Goal: Task Accomplishment & Management: Manage account settings

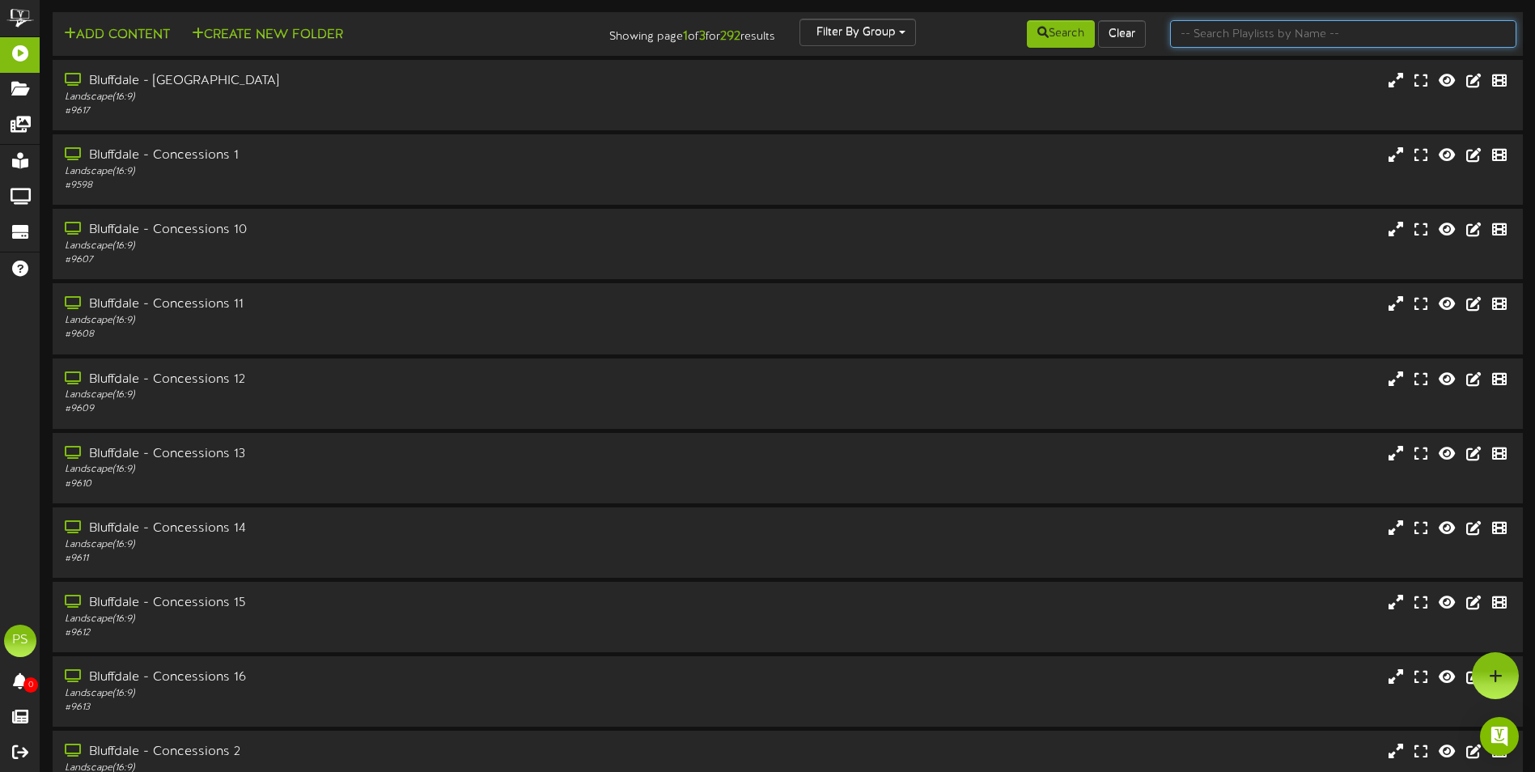
click at [1200, 43] on input "text" at bounding box center [1343, 34] width 346 height 28
type input "q"
click at [1063, 40] on button "Search" at bounding box center [1061, 34] width 68 height 28
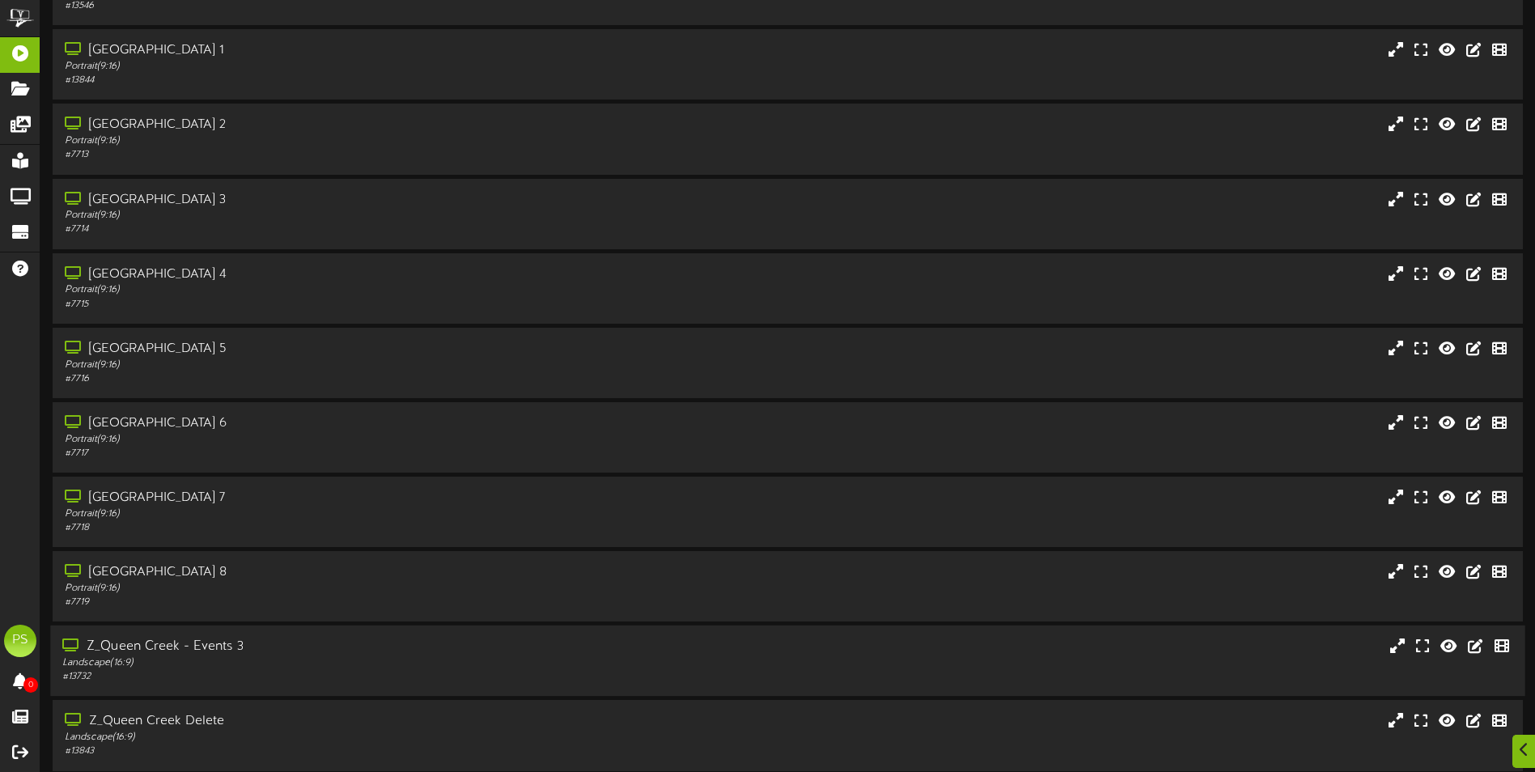
scroll to position [2022, 0]
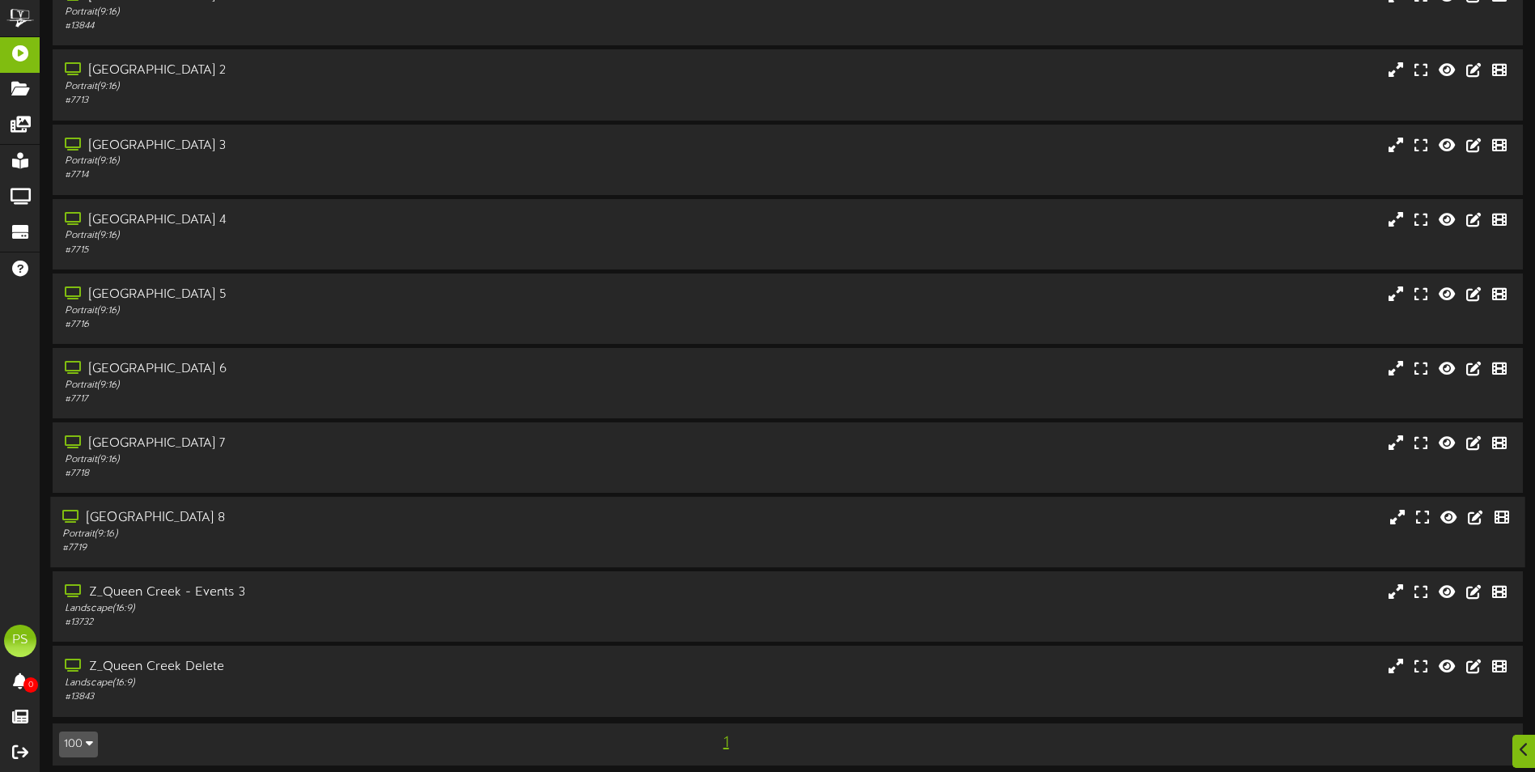
click at [305, 528] on div "Portrait ( 9:16 )" at bounding box center [357, 534] width 590 height 14
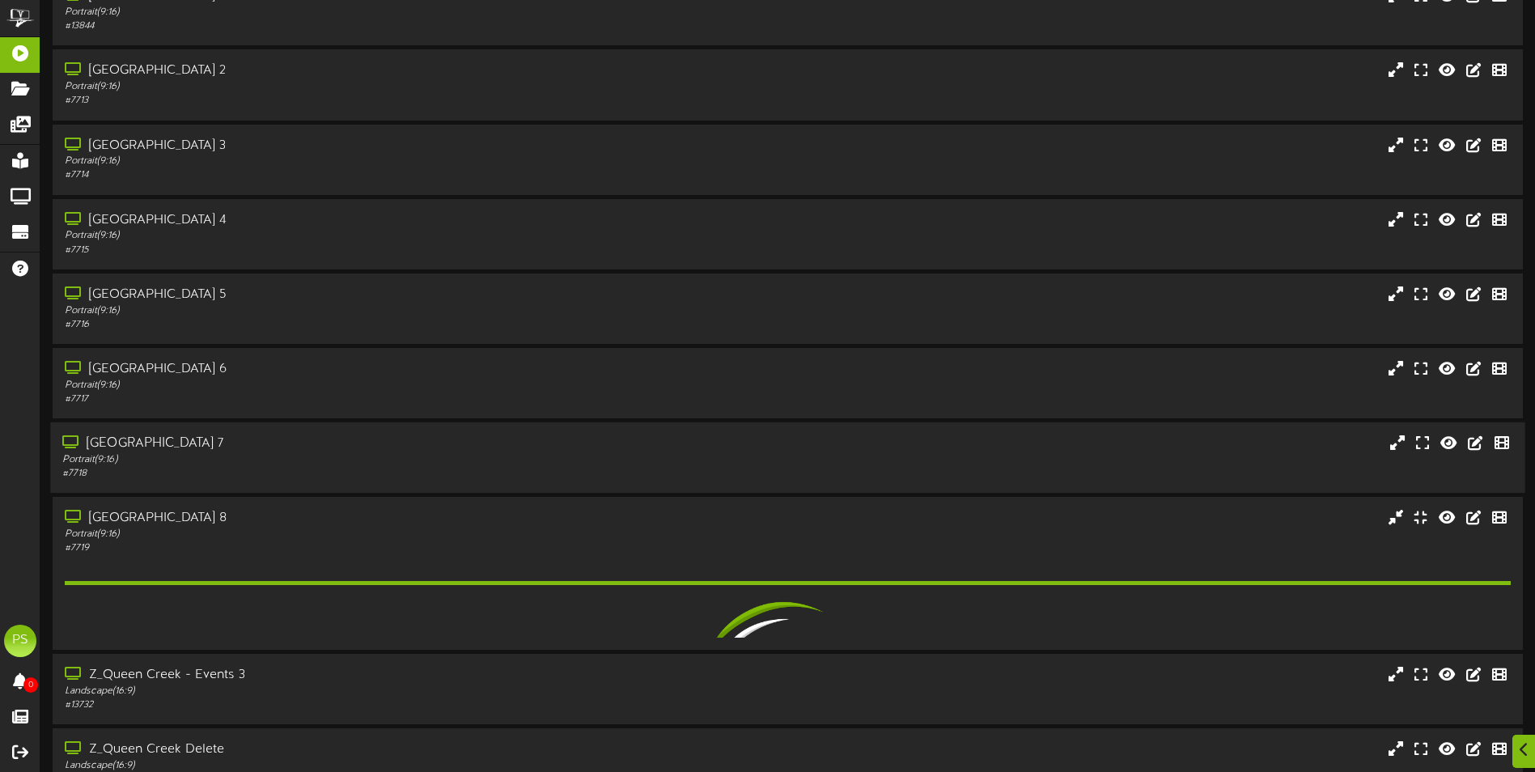
click at [306, 431] on div "[GEOGRAPHIC_DATA] 7 Portrait ( 9:16 ) # 7718" at bounding box center [787, 457] width 1474 height 70
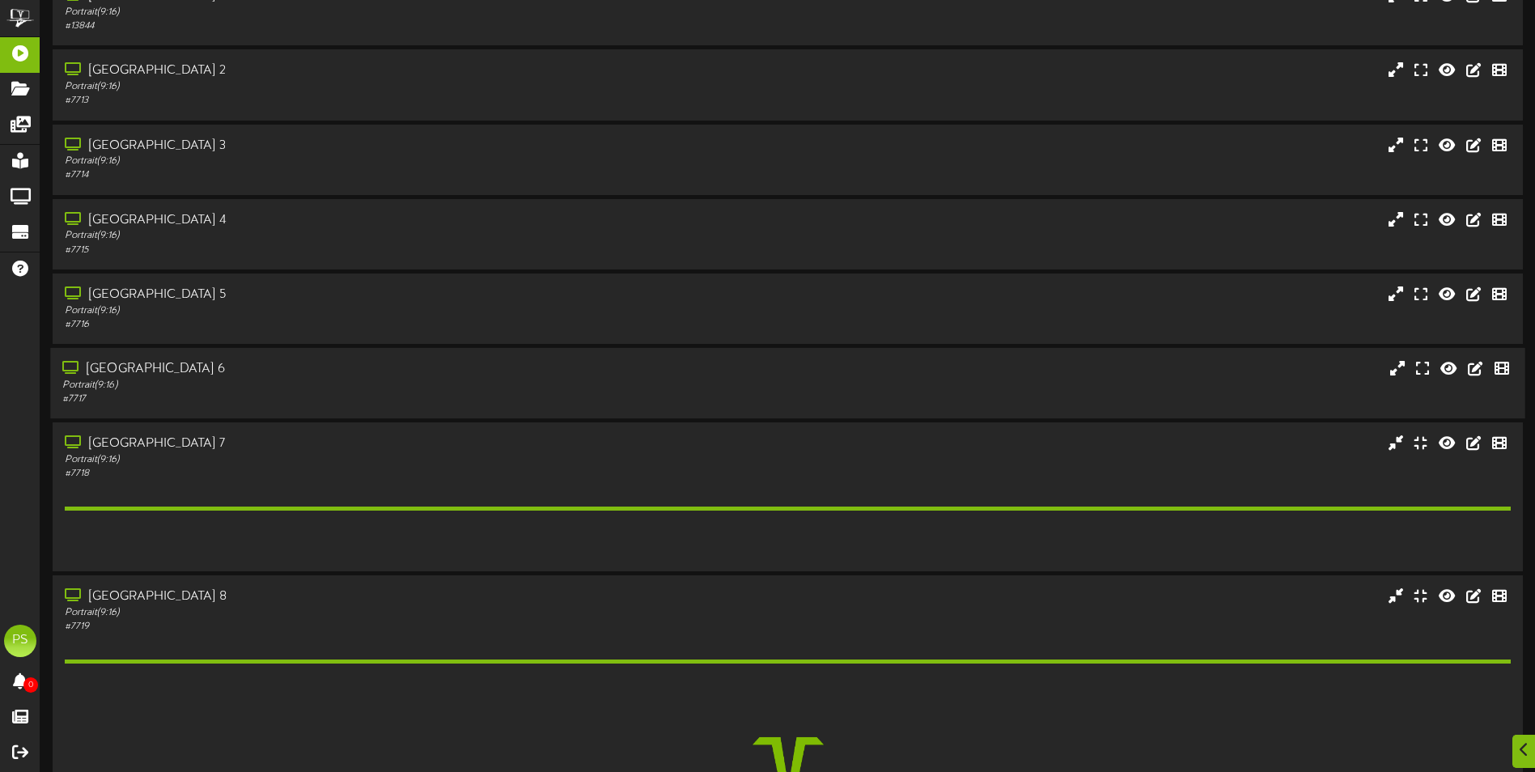
click at [308, 368] on div "[GEOGRAPHIC_DATA] 6" at bounding box center [357, 369] width 590 height 19
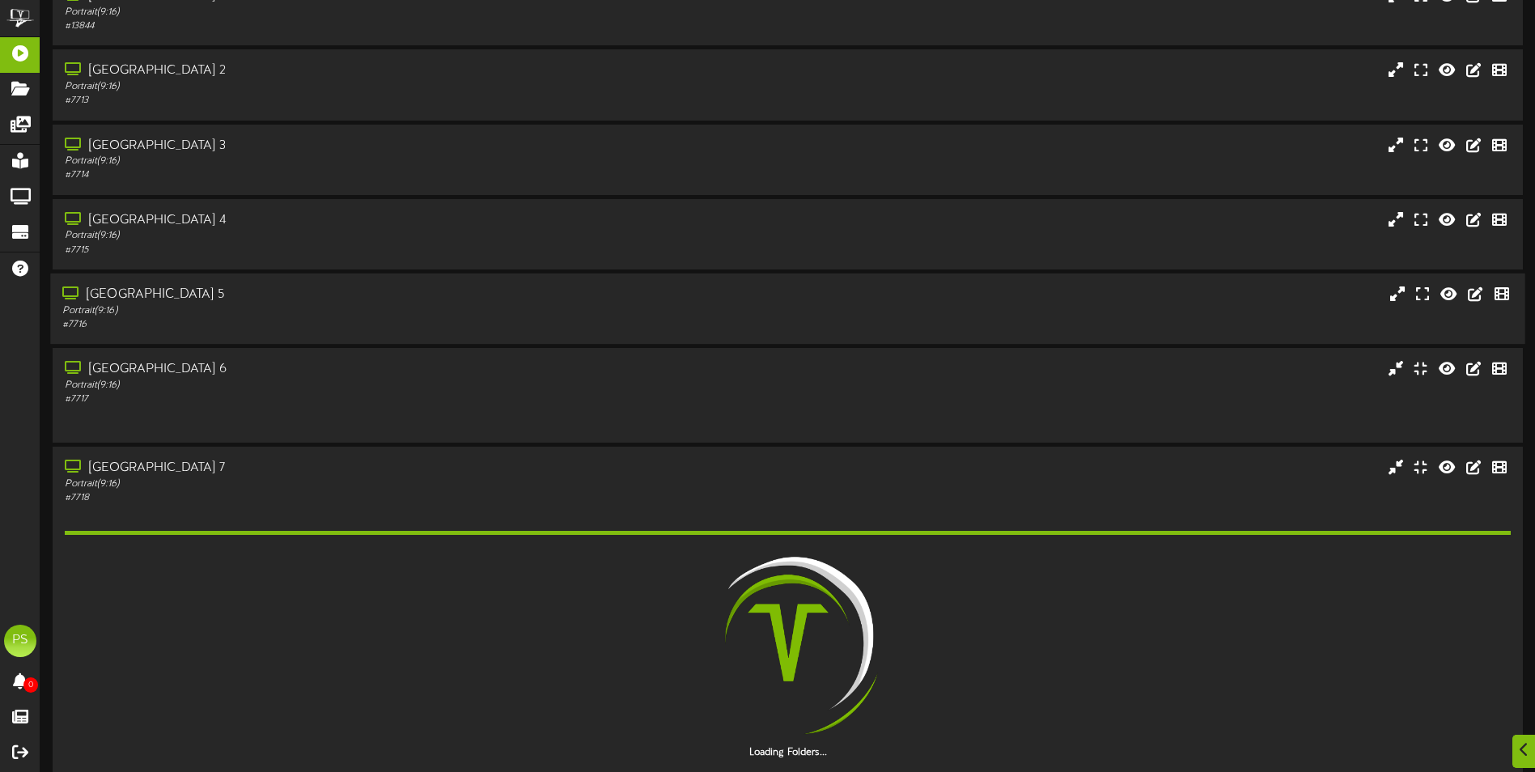
click at [311, 301] on div "[GEOGRAPHIC_DATA] 5" at bounding box center [357, 295] width 590 height 19
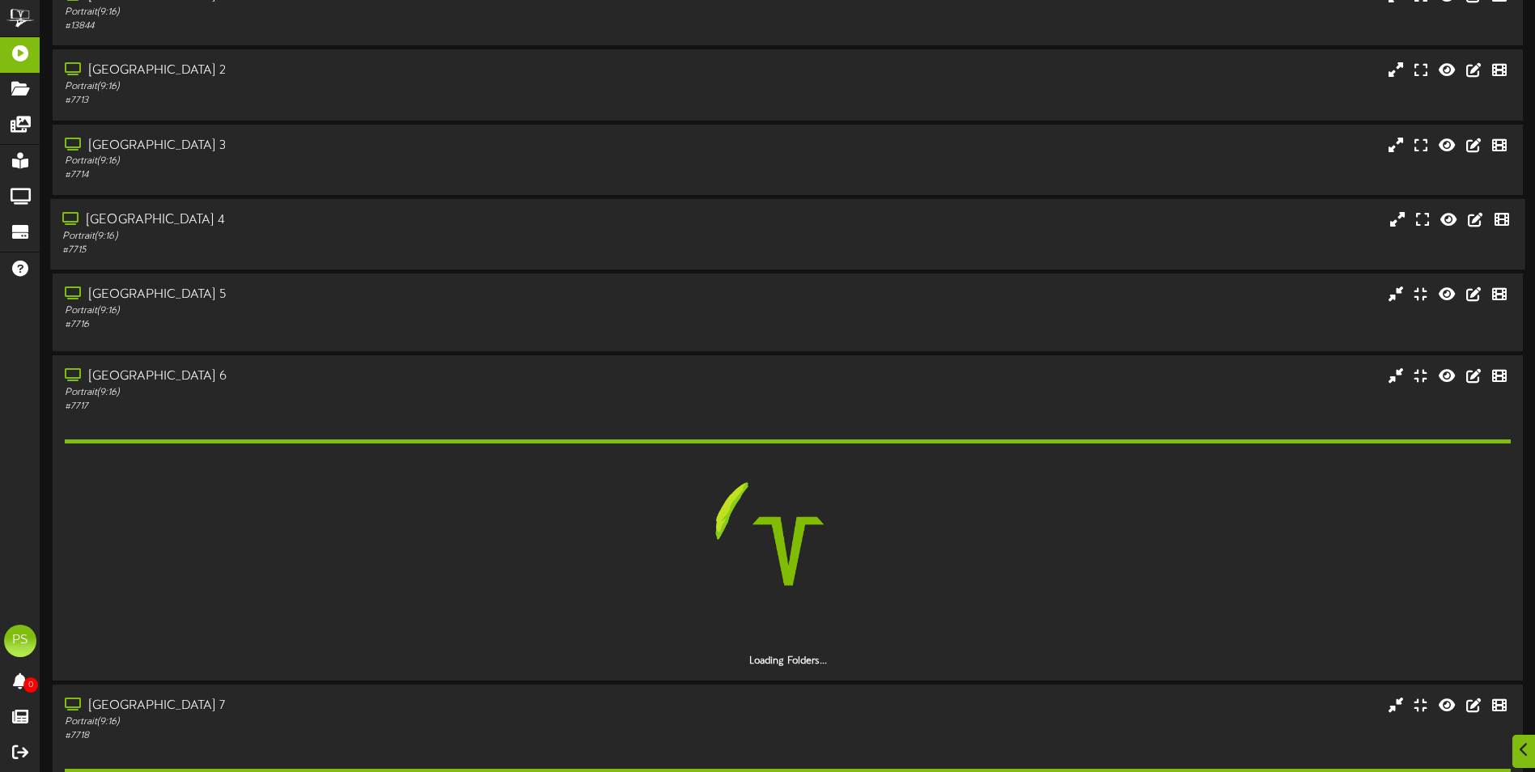
drag, startPoint x: 316, startPoint y: 236, endPoint x: 316, endPoint y: 224, distance: 12.1
click at [316, 232] on div "Portrait ( 9:16 )" at bounding box center [357, 236] width 590 height 14
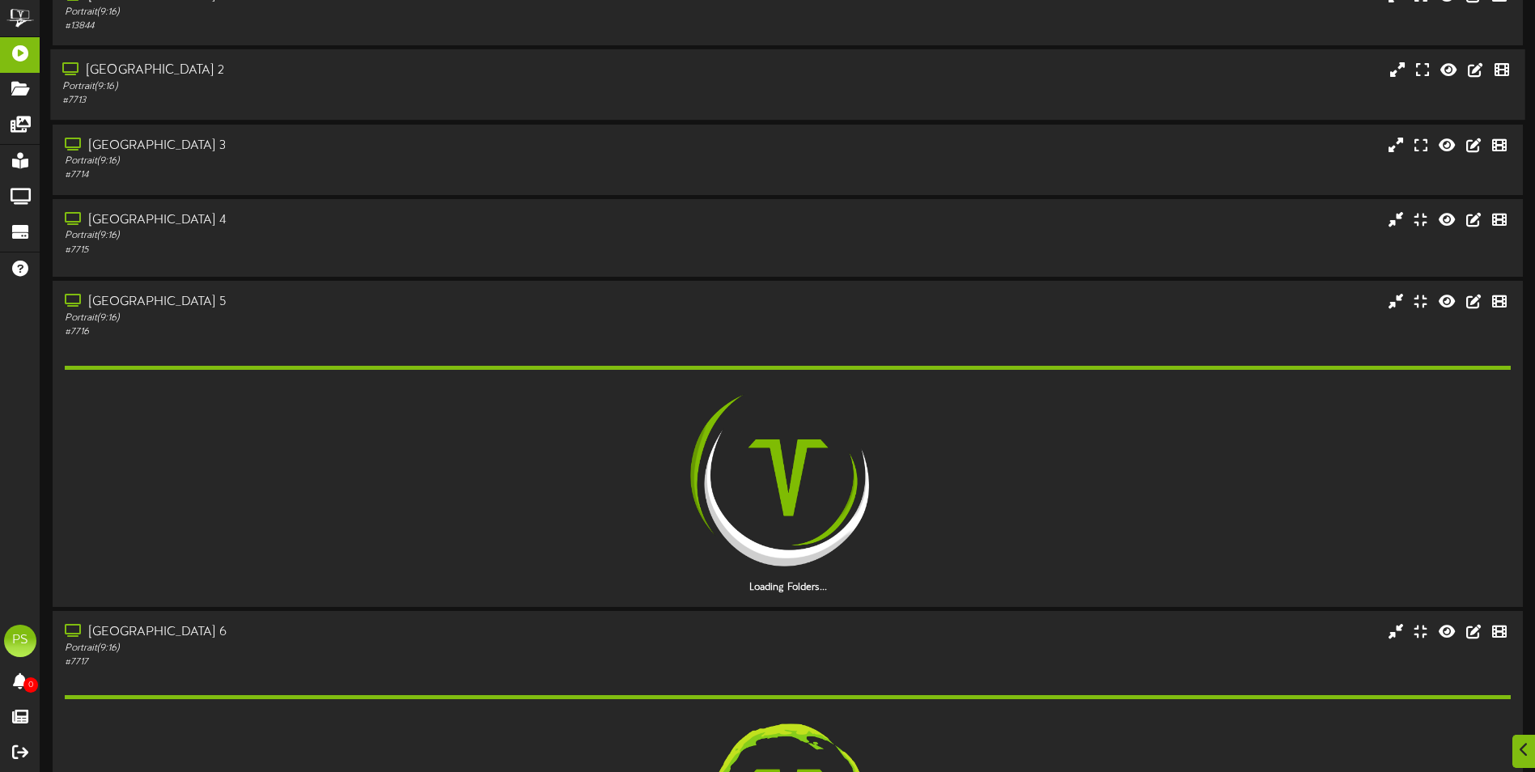
drag, startPoint x: 316, startPoint y: 165, endPoint x: 316, endPoint y: 111, distance: 54.2
click at [316, 159] on div "Portrait ( 9:16 )" at bounding box center [359, 162] width 588 height 14
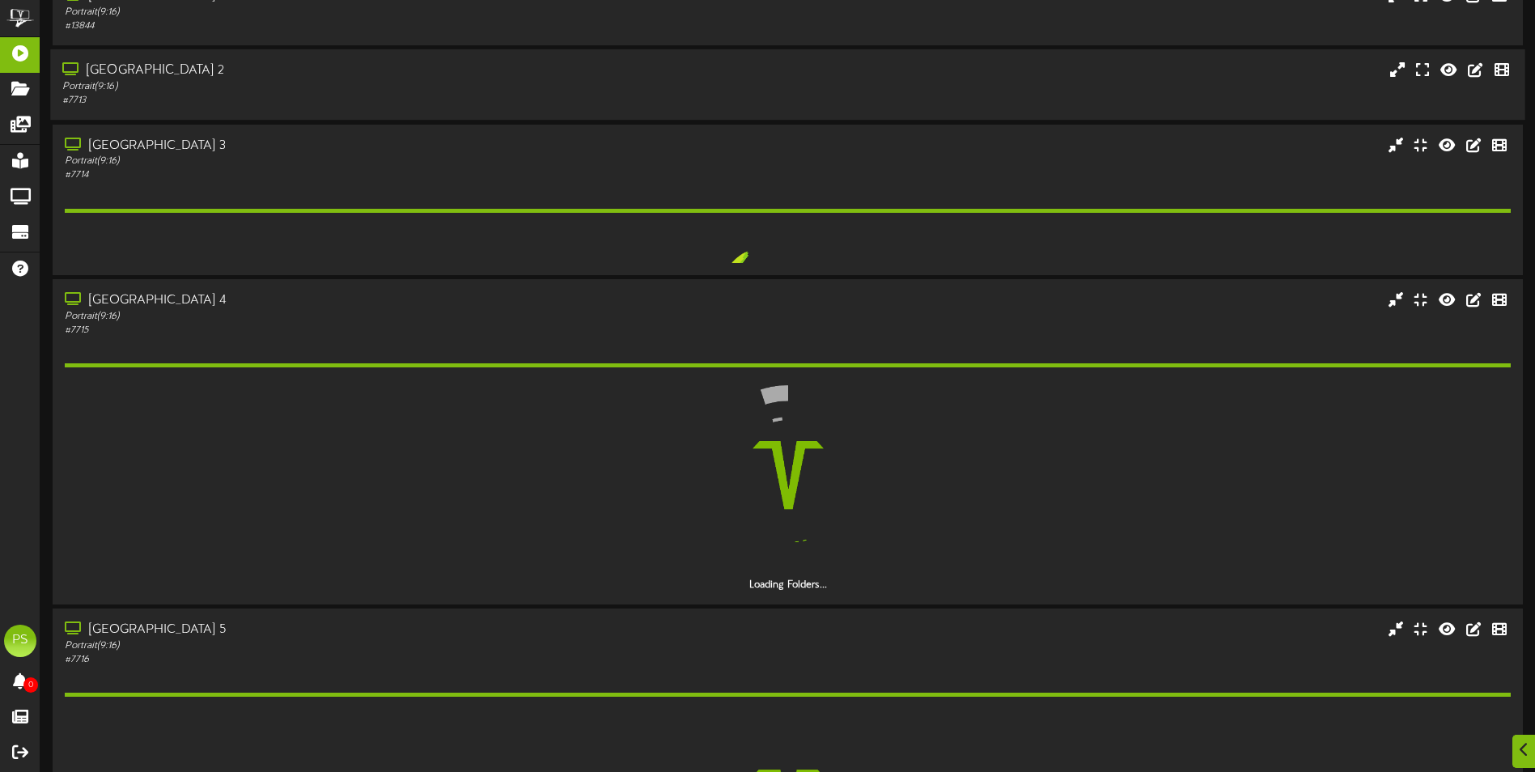
click at [316, 82] on div "Portrait ( 9:16 )" at bounding box center [357, 87] width 590 height 14
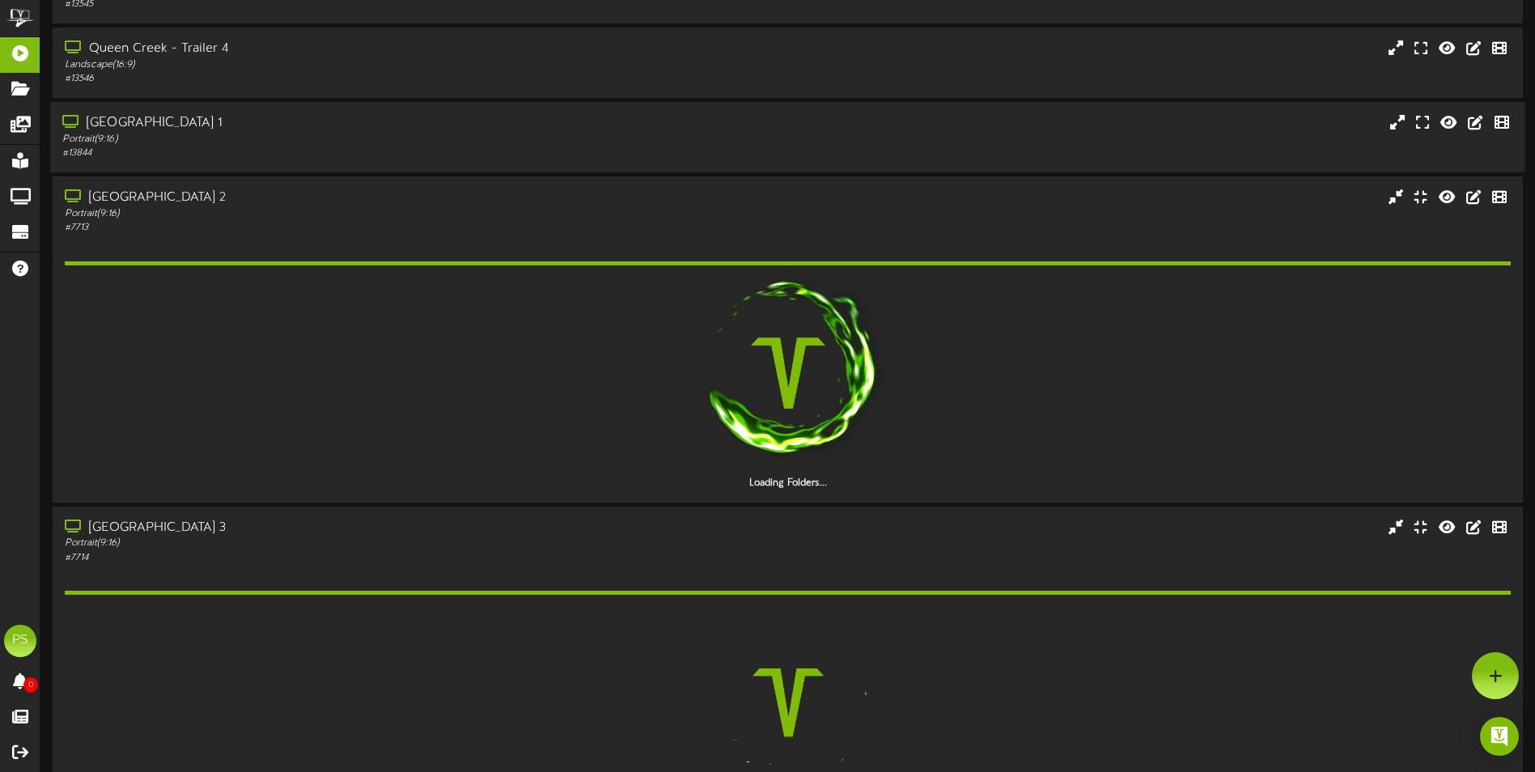
scroll to position [1861, 0]
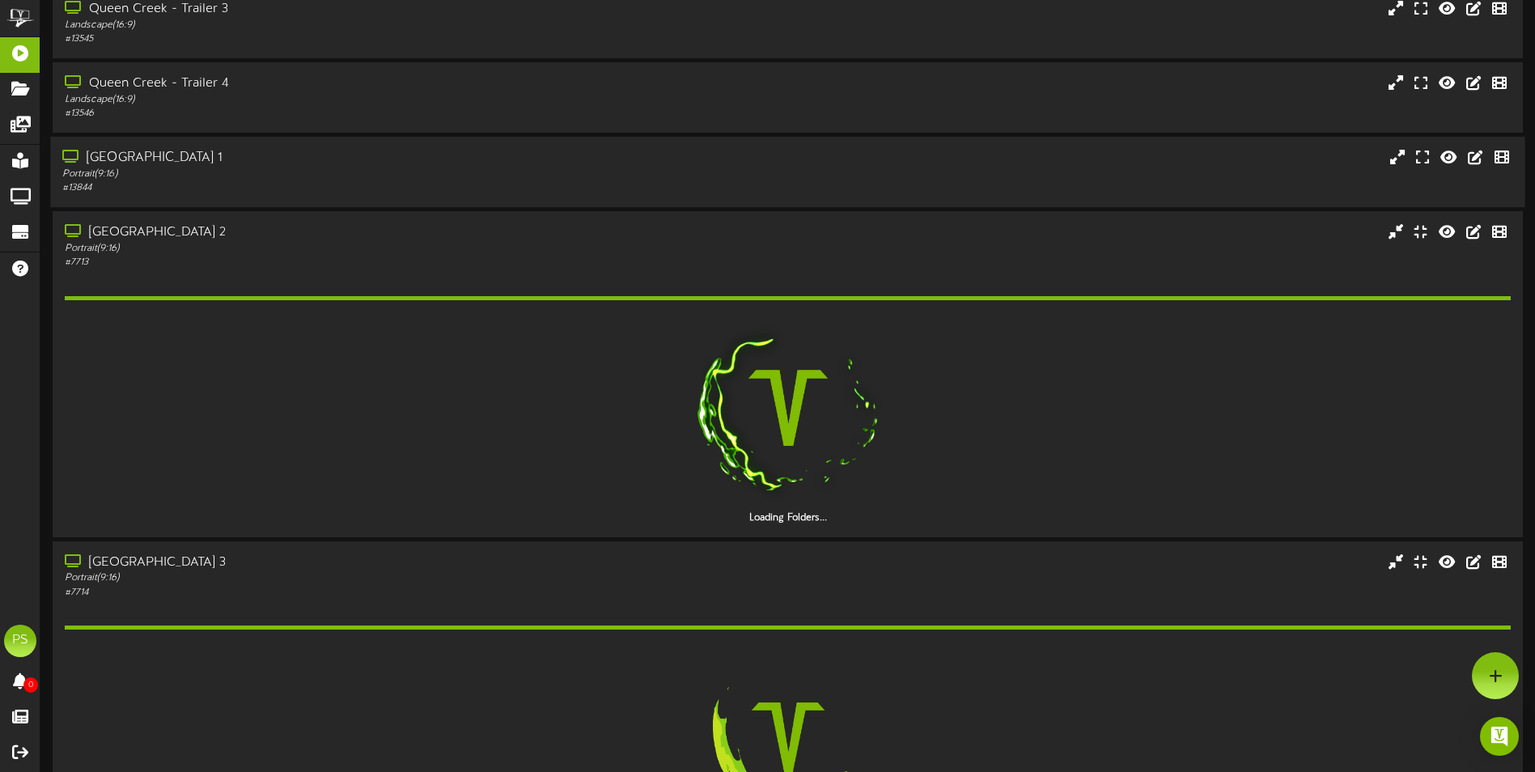
click at [333, 158] on div "[GEOGRAPHIC_DATA] 1" at bounding box center [357, 158] width 590 height 19
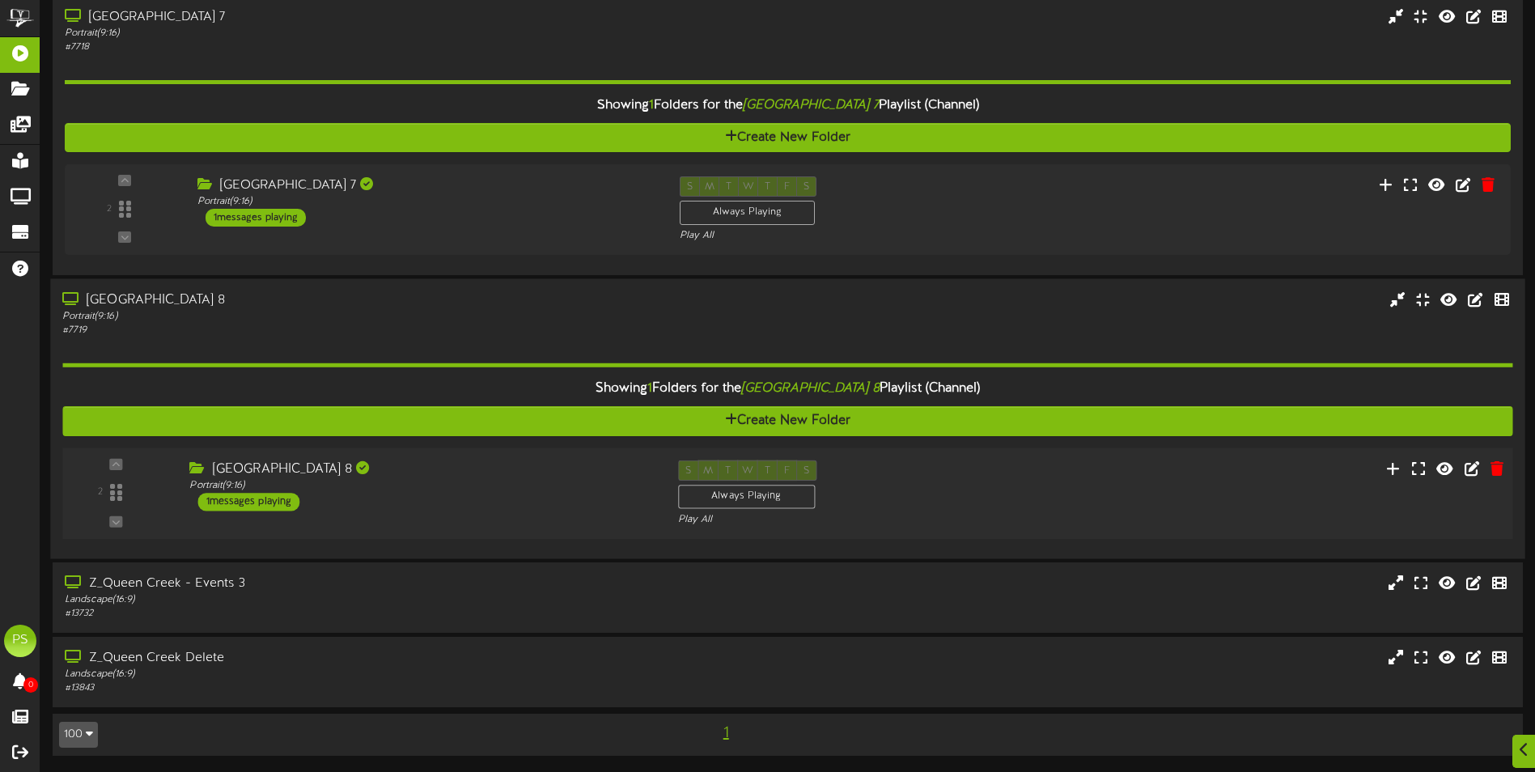
click at [468, 472] on div "[GEOGRAPHIC_DATA] 8" at bounding box center [421, 469] width 464 height 19
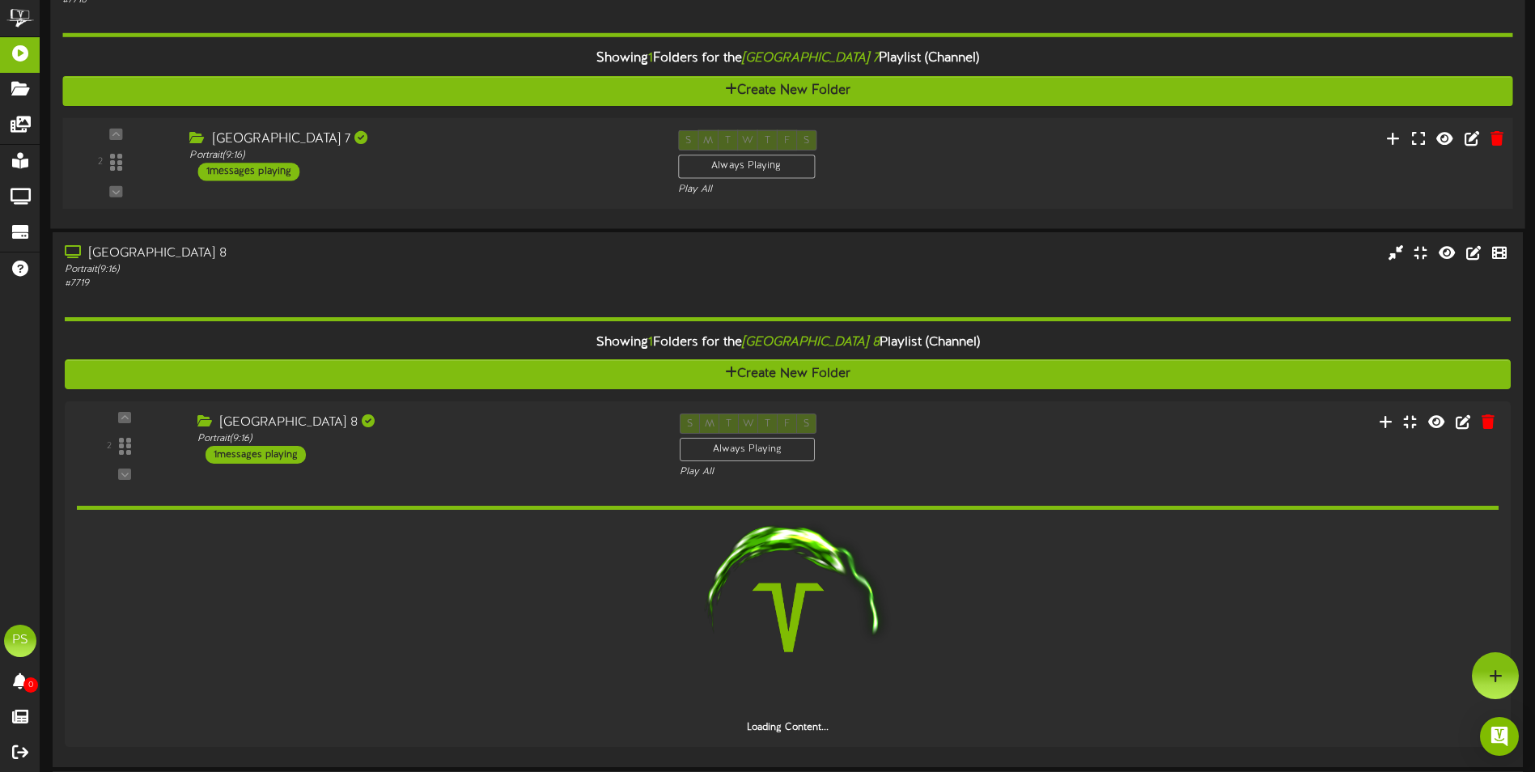
click at [490, 208] on div "2 Portrait ( )" at bounding box center [787, 163] width 1464 height 91
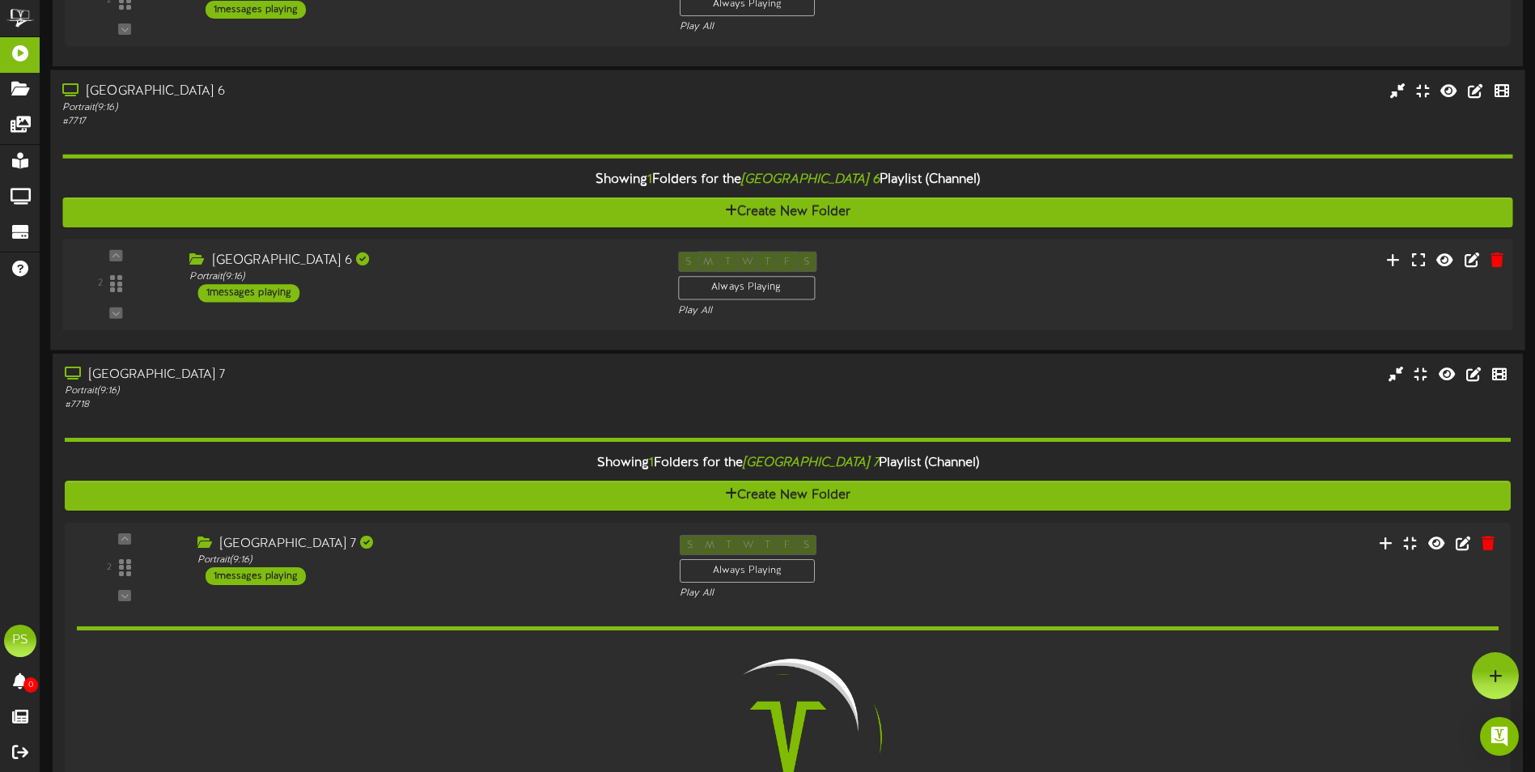
click at [504, 291] on div "[GEOGRAPHIC_DATA] 6 Portrait ( 9:16 ) 1 messages playing" at bounding box center [421, 277] width 488 height 51
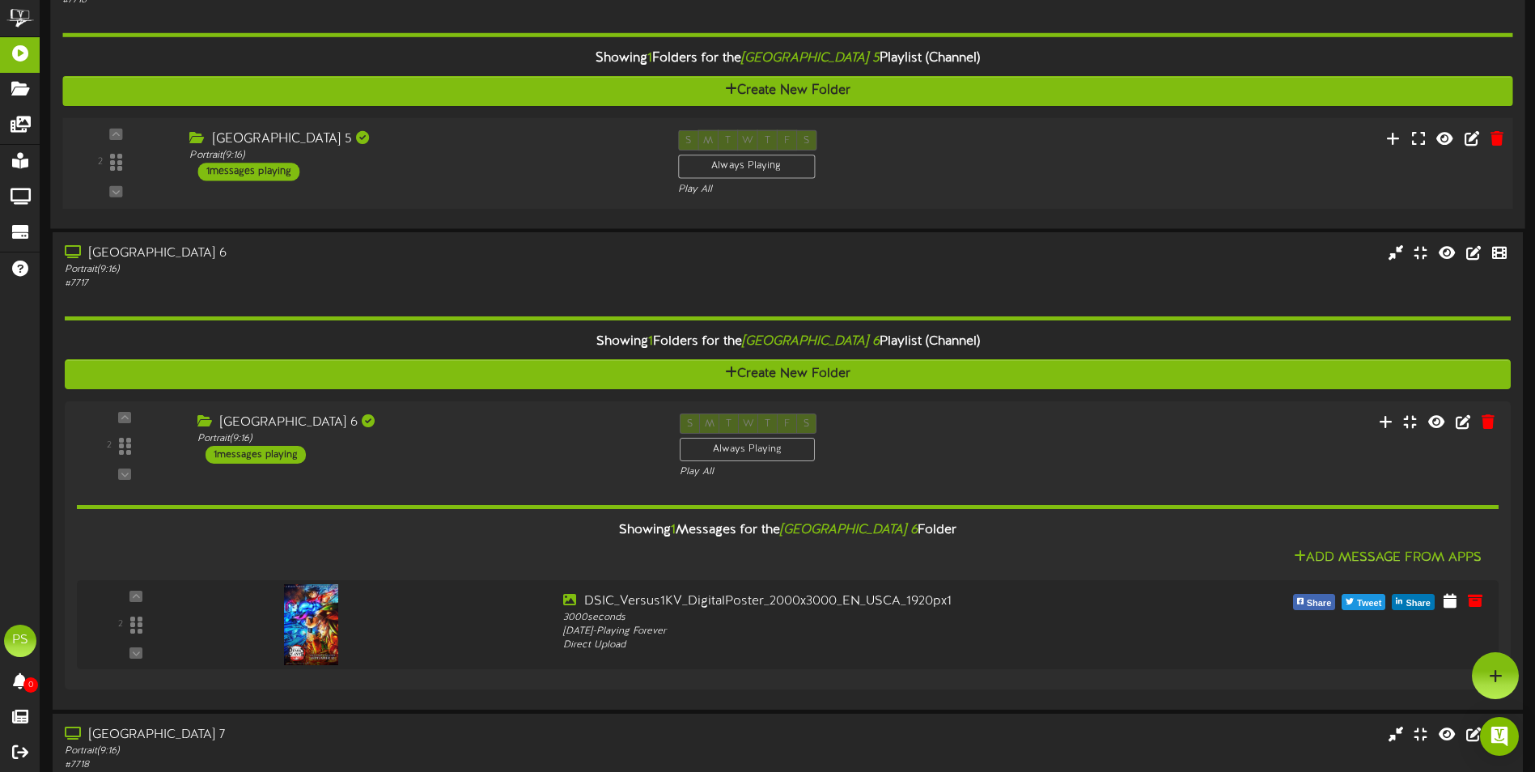
click at [518, 178] on div "[GEOGRAPHIC_DATA] 5 Portrait ( 9:16 ) 1 messages playing" at bounding box center [421, 154] width 488 height 51
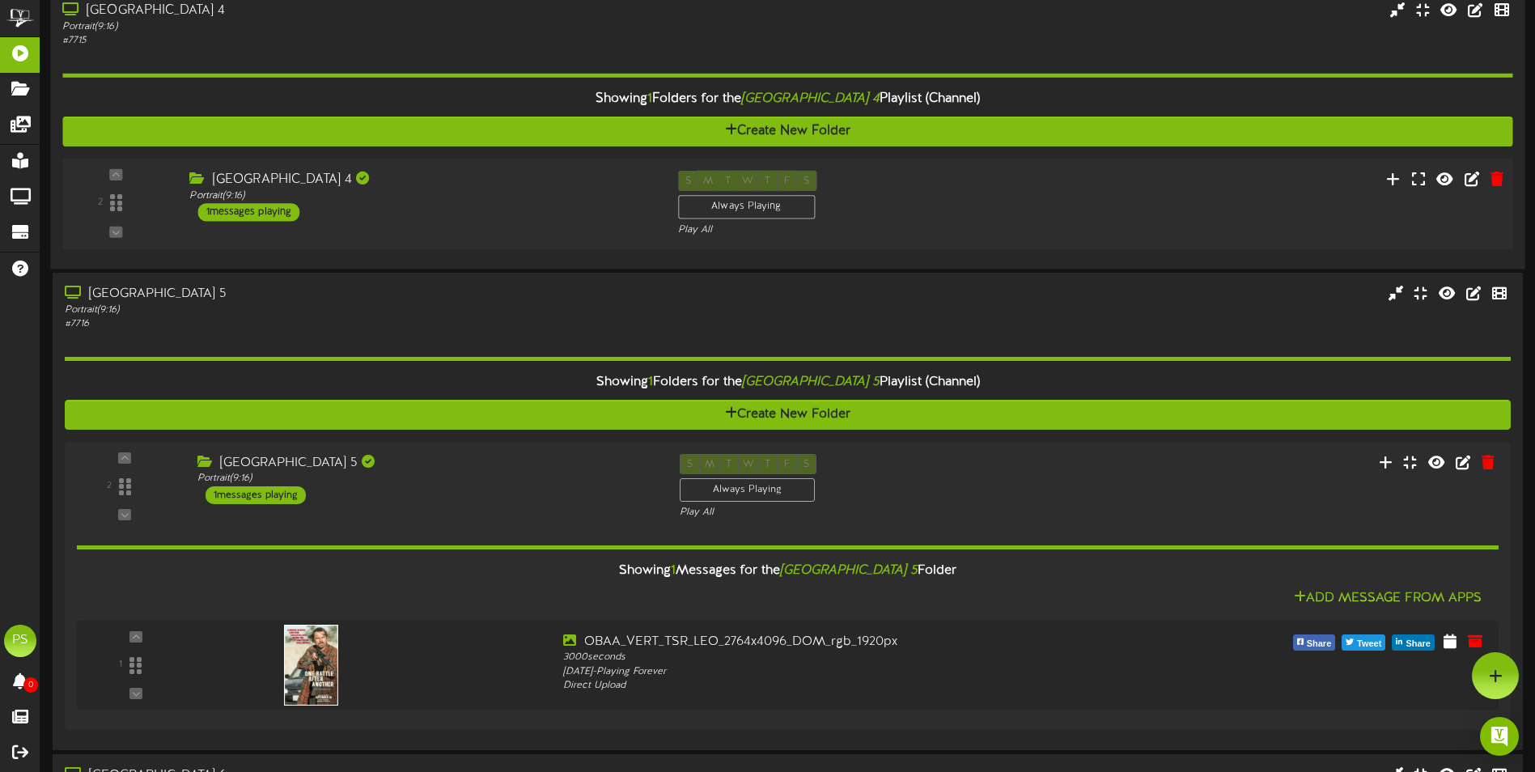
click at [518, 205] on div "Showing 1 Folders for the Queen Creek Theater 4 Playlist (Channel) Create New F…" at bounding box center [787, 153] width 1450 height 210
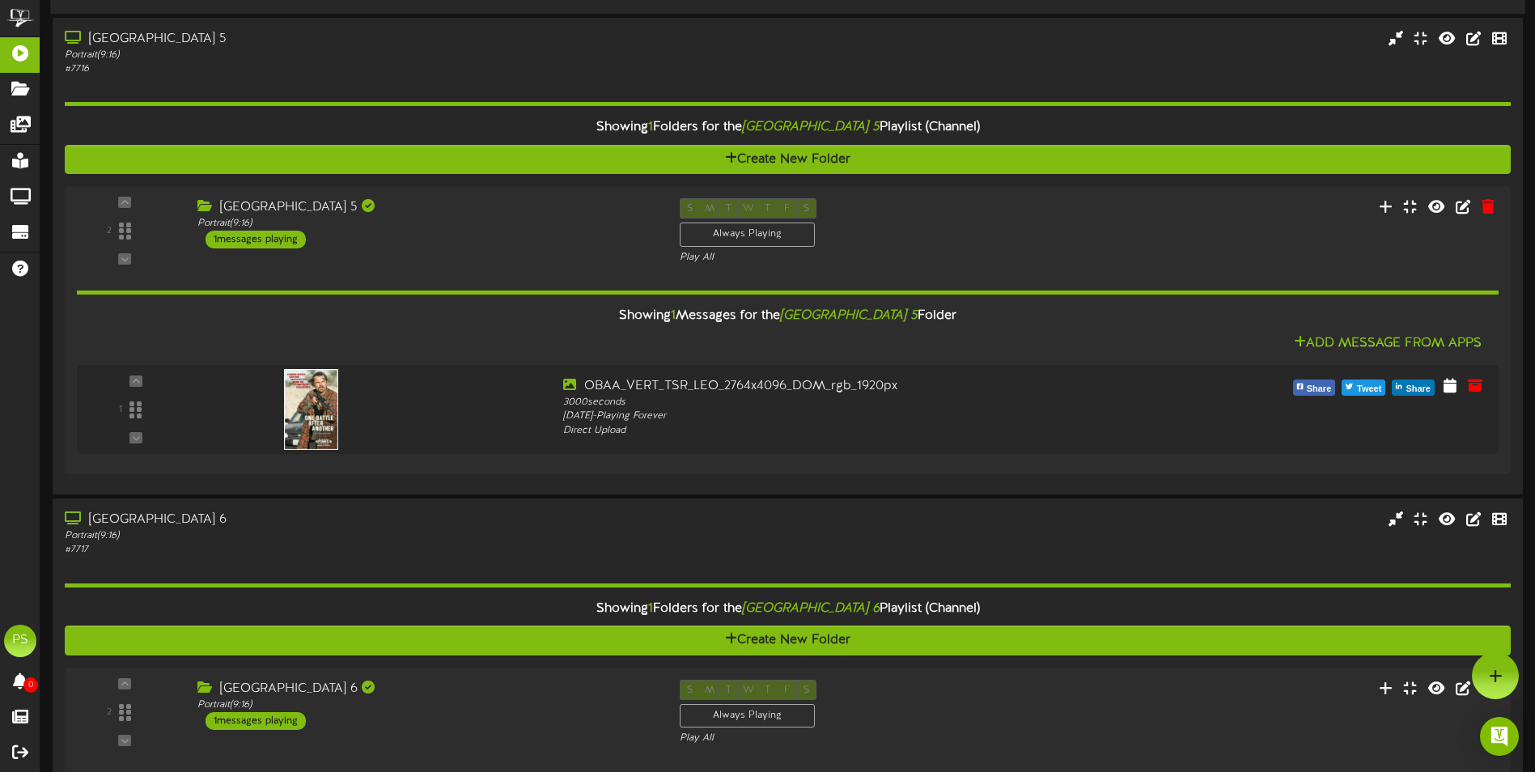
scroll to position [2581, 0]
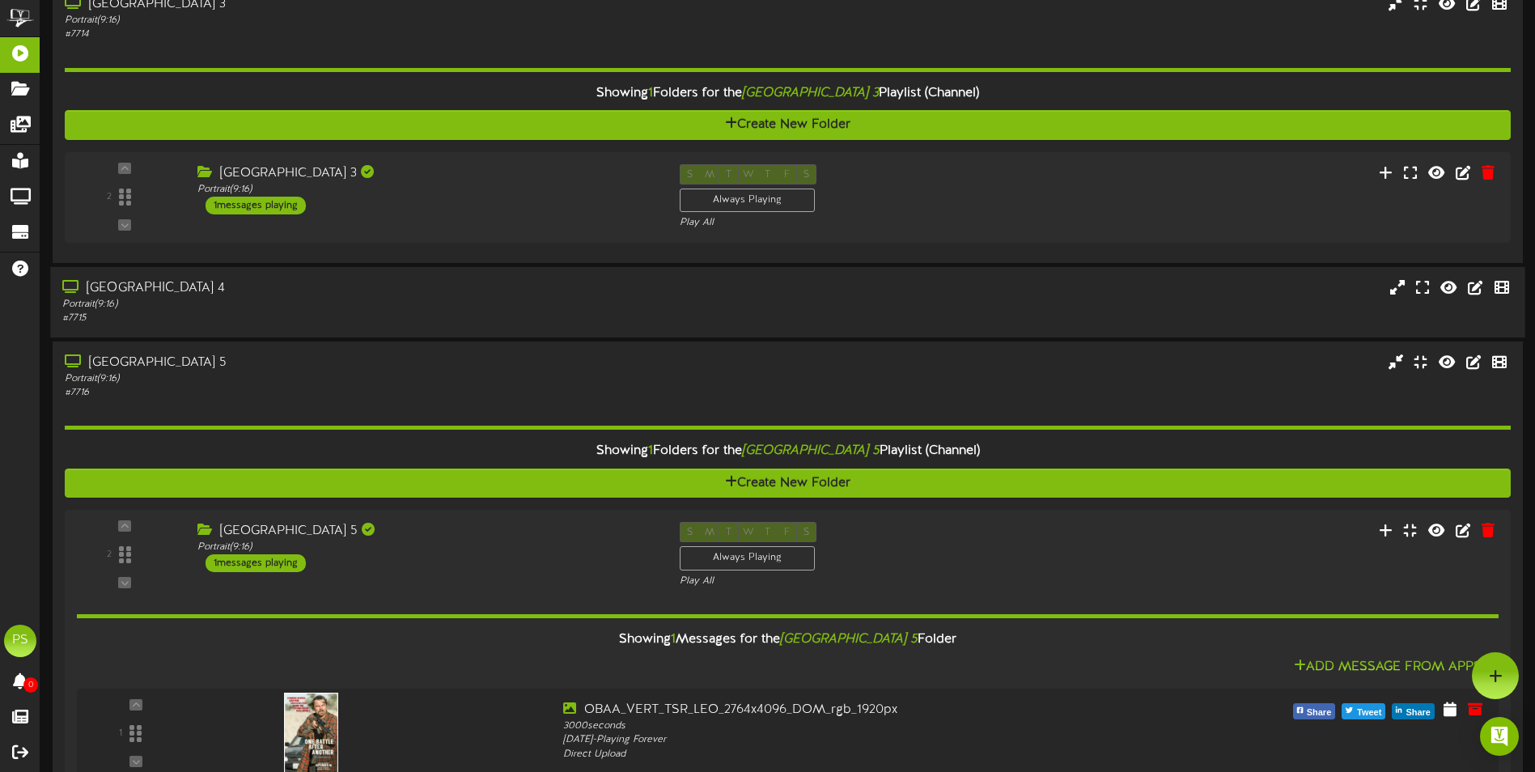
click at [468, 333] on div "[GEOGRAPHIC_DATA] 4 Portrait ( 9:16 ) # 7715" at bounding box center [787, 301] width 1474 height 70
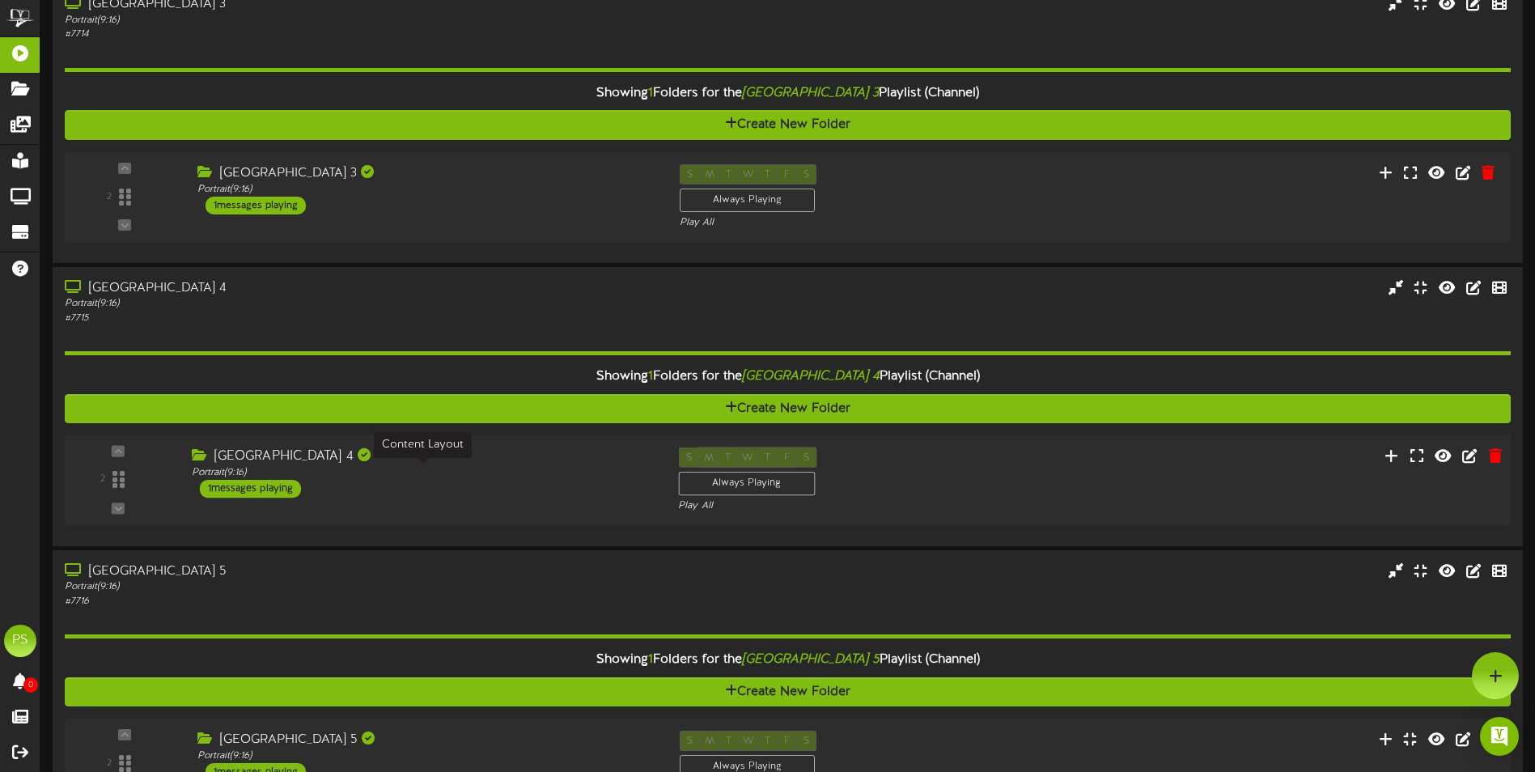
click at [485, 473] on div "Portrait ( 9:16 )" at bounding box center [423, 473] width 462 height 14
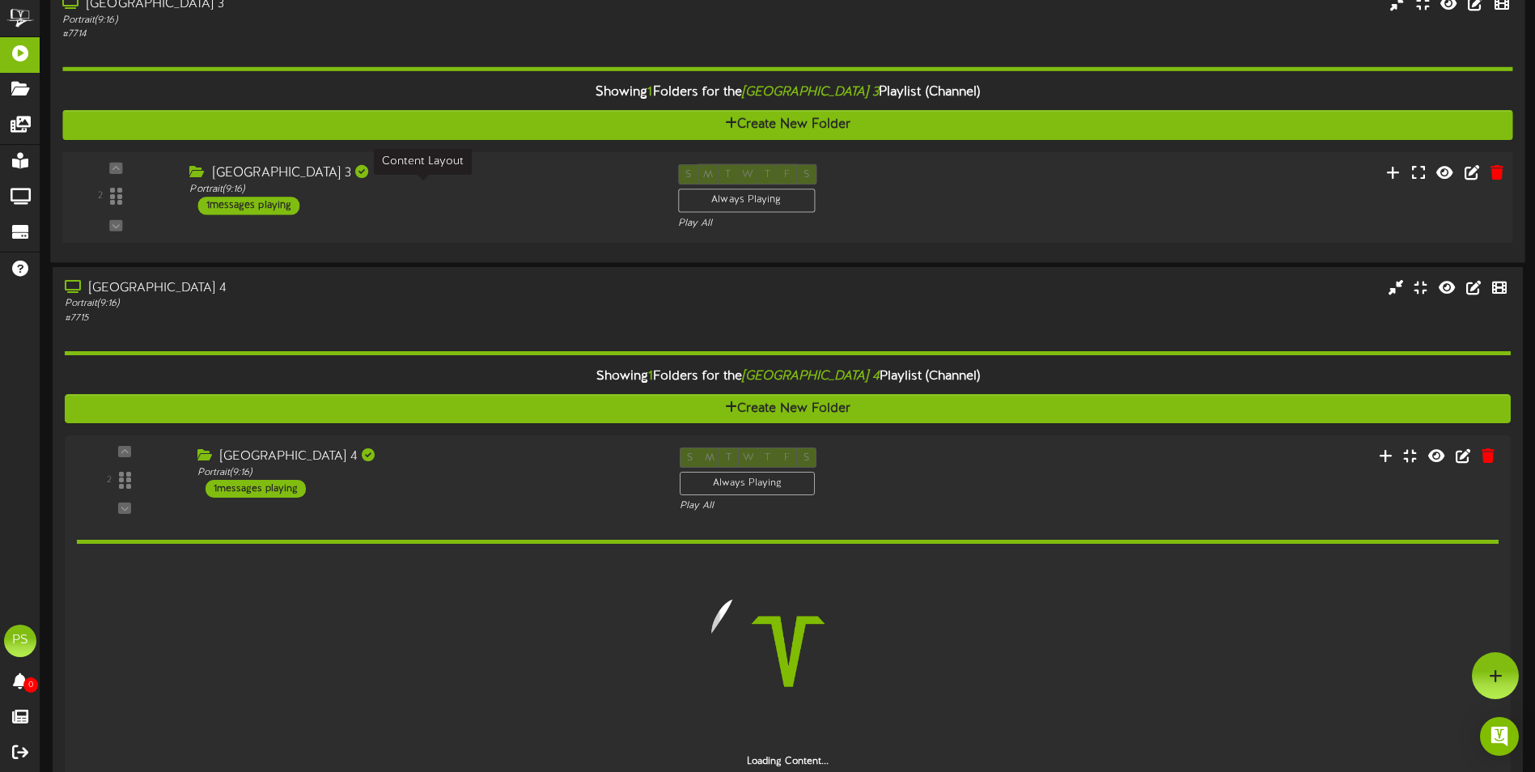
click at [499, 195] on div "Portrait ( 9:16 )" at bounding box center [421, 190] width 464 height 14
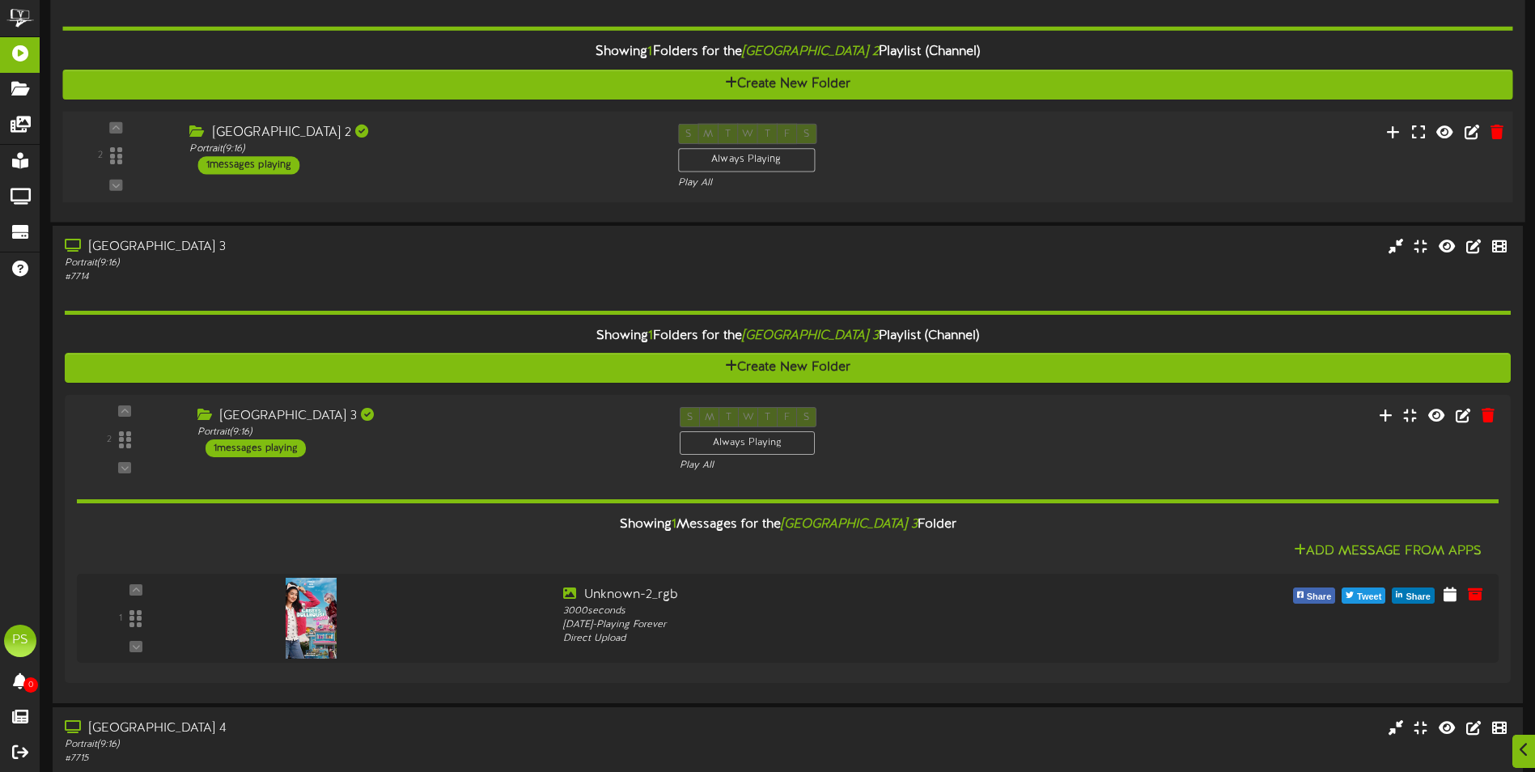
click at [506, 139] on div "[GEOGRAPHIC_DATA] 2" at bounding box center [421, 133] width 464 height 19
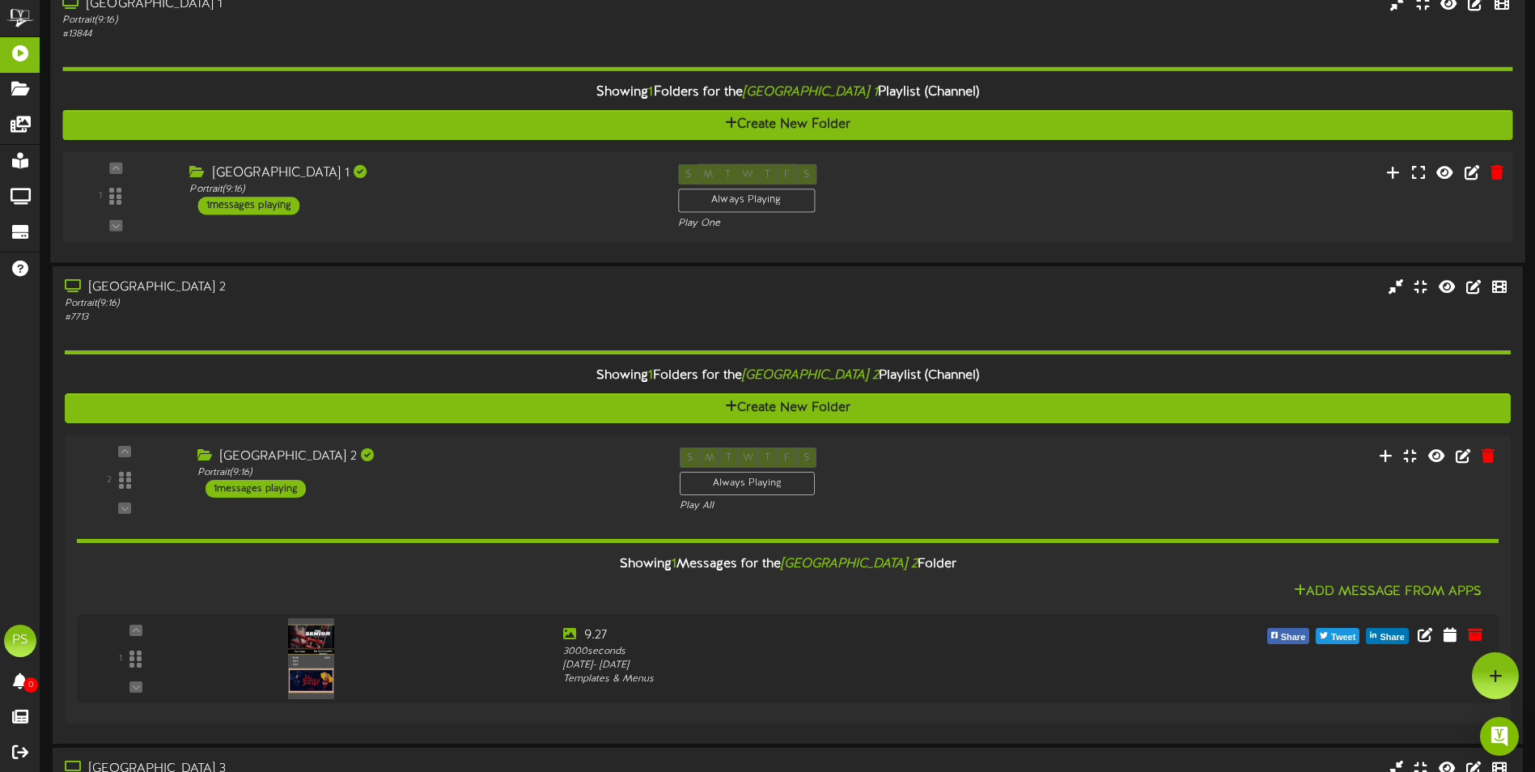
click at [528, 205] on div "[GEOGRAPHIC_DATA] 1 Portrait ( 9:16 ) 1 messages playing" at bounding box center [421, 189] width 488 height 51
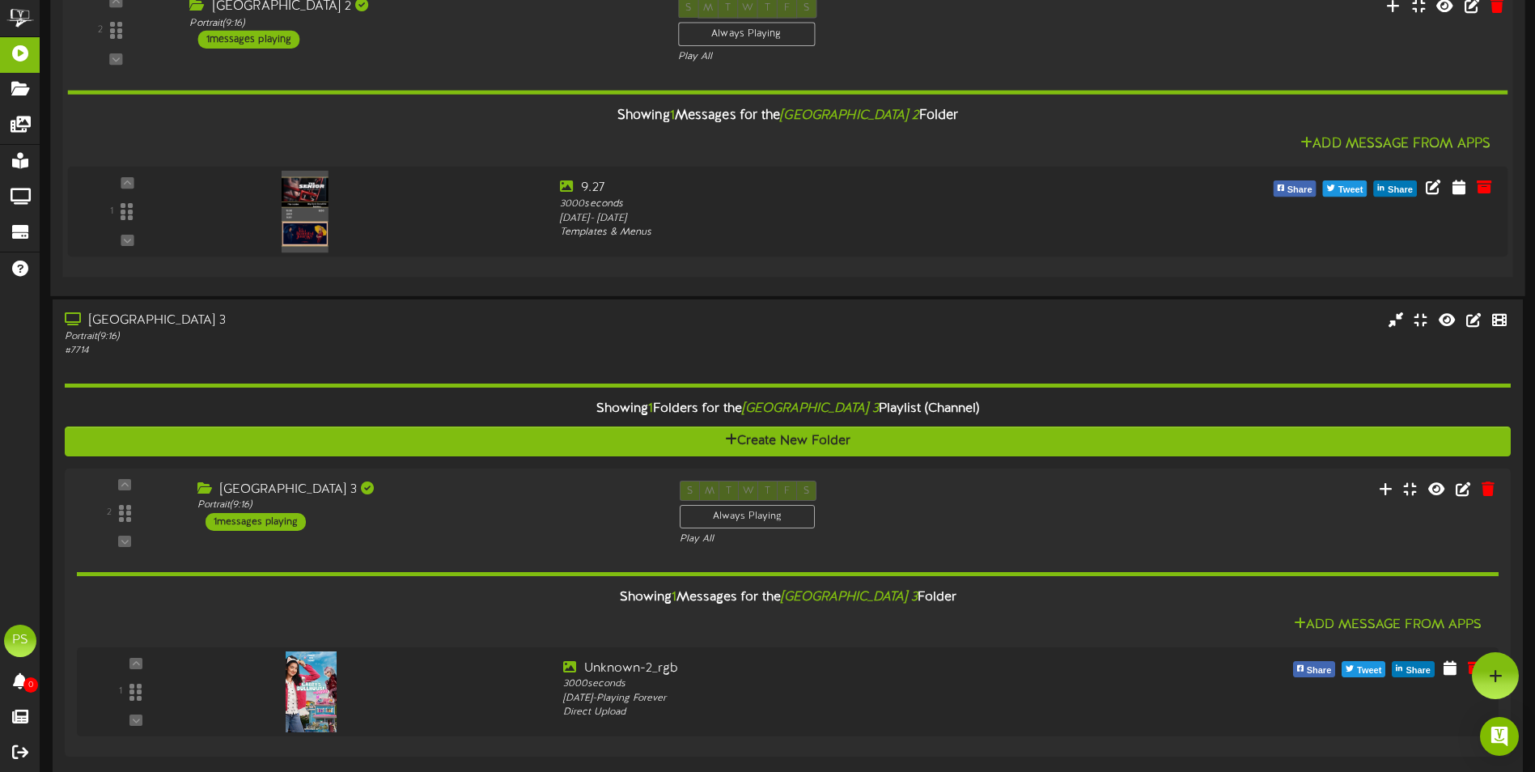
scroll to position [2337, 0]
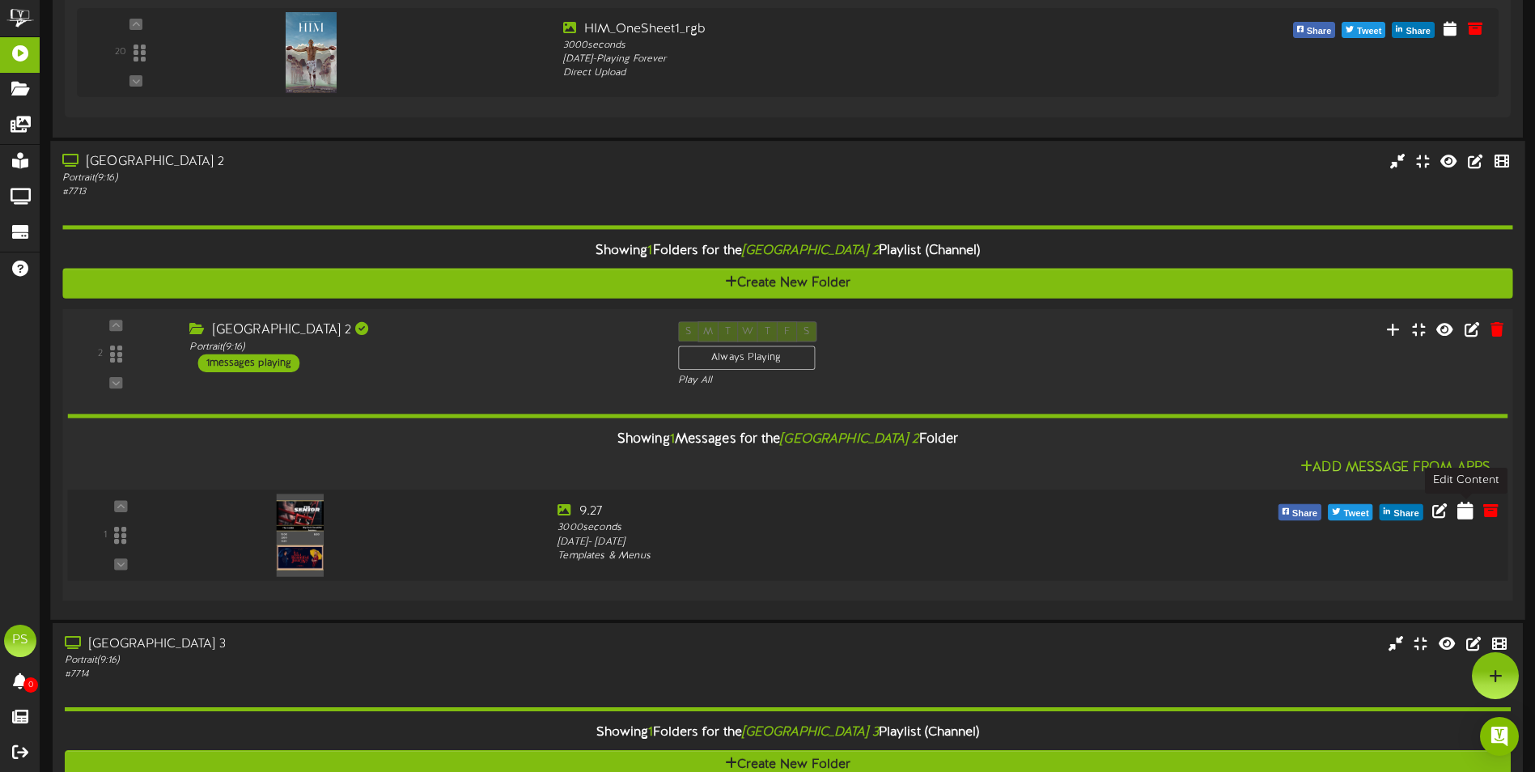
click at [1462, 511] on icon at bounding box center [1465, 510] width 16 height 18
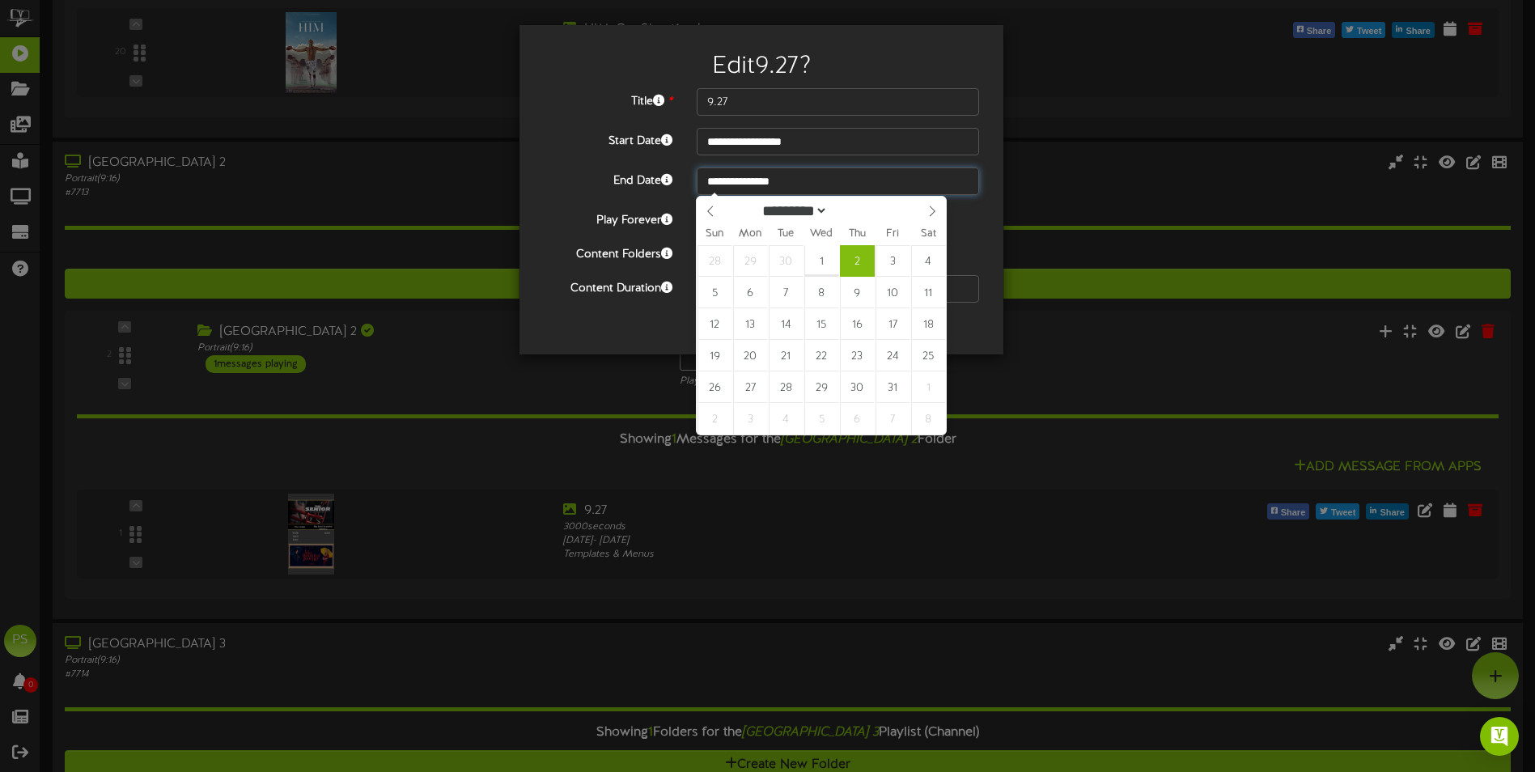
click at [803, 177] on input "**********" at bounding box center [838, 181] width 282 height 28
type input "**********"
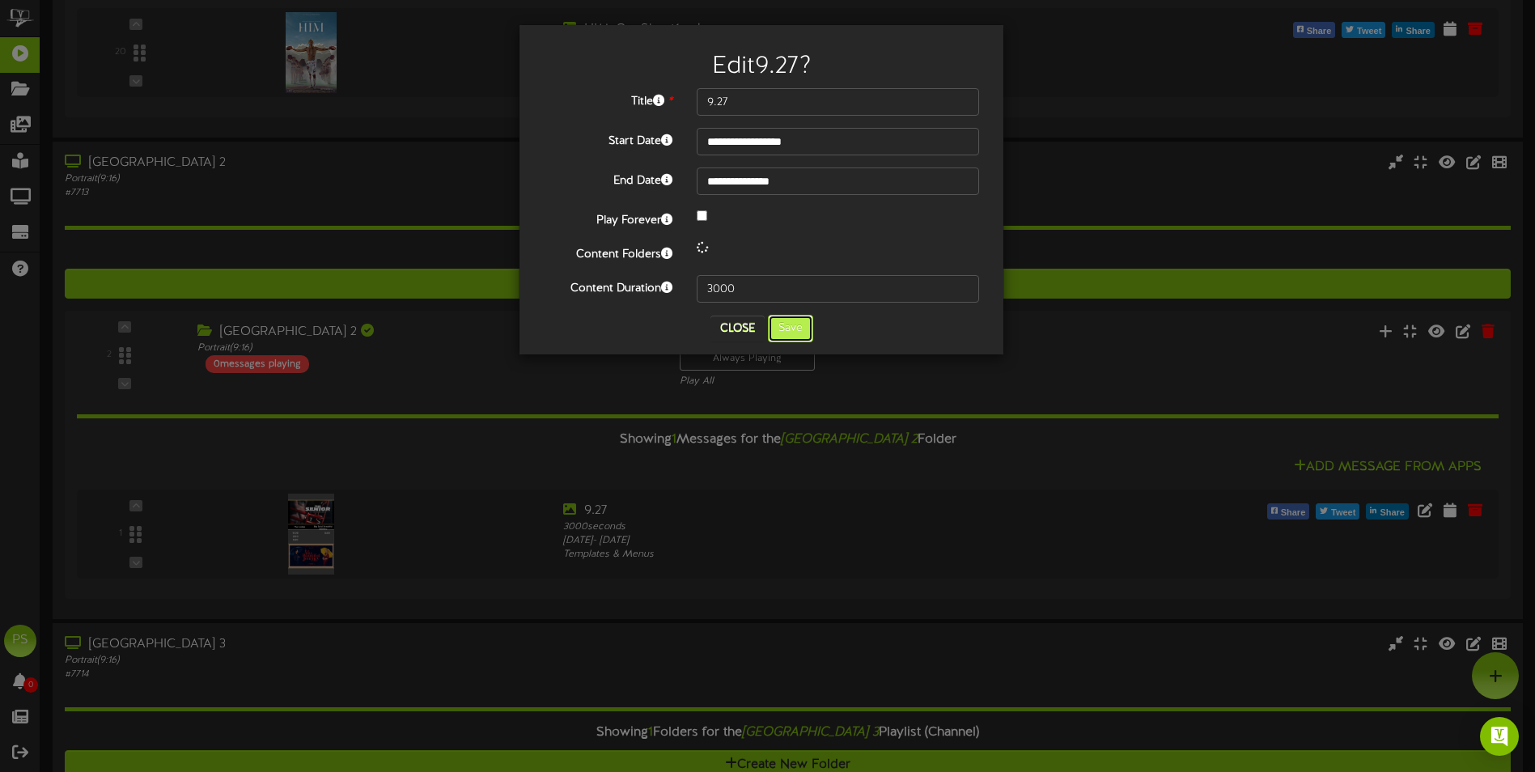
click at [800, 337] on button "Save" at bounding box center [790, 329] width 45 height 28
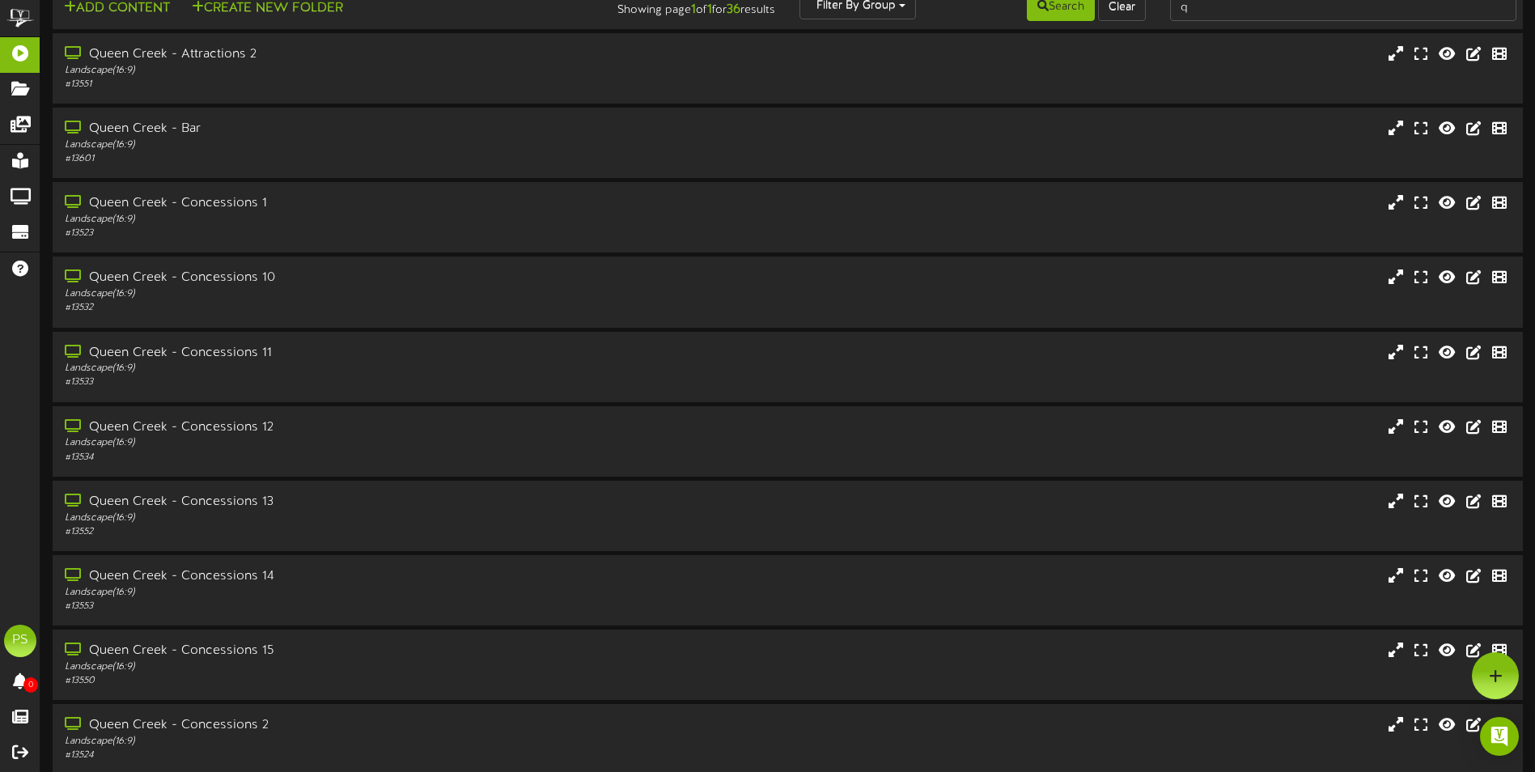
scroll to position [0, 0]
